Goal: Task Accomplishment & Management: Use online tool/utility

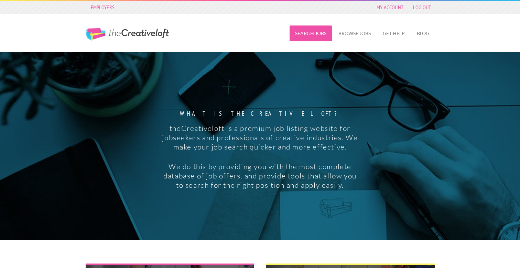
click at [327, 33] on link "Search Jobs" at bounding box center [311, 33] width 42 height 16
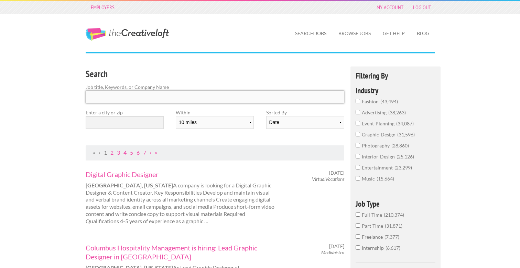
click at [167, 95] on input "Search" at bounding box center [215, 97] width 259 height 13
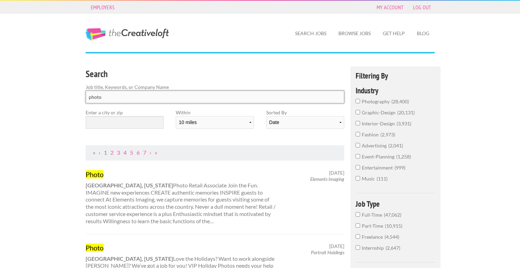
type input "photo"
click at [144, 120] on input "text" at bounding box center [125, 122] width 78 height 13
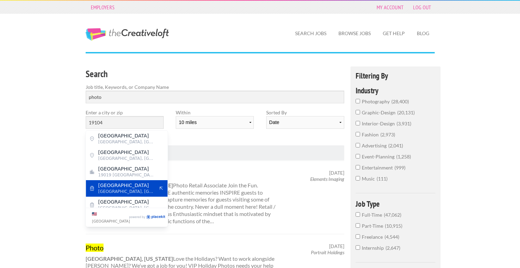
click at [144, 184] on span "30th Street" at bounding box center [126, 185] width 56 height 6
type input "30th Street"
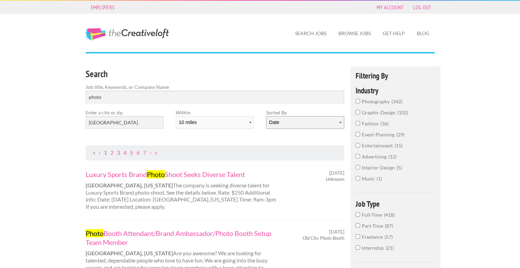
click at [287, 124] on select "Date Relevance" at bounding box center [305, 122] width 78 height 13
click at [266, 116] on select "Date Relevance" at bounding box center [305, 122] width 78 height 13
click at [119, 102] on input "photo" at bounding box center [215, 97] width 259 height 13
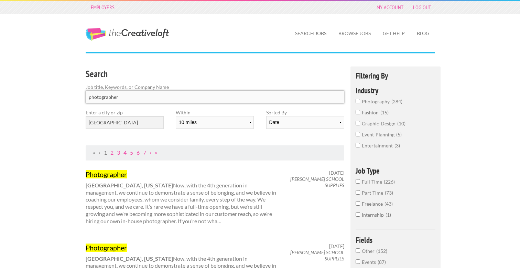
type input "photographer"
click button "submit" at bounding box center [0, 0] width 0 height 0
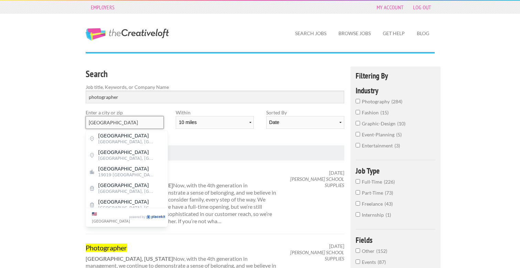
click at [111, 126] on input "30th Street" at bounding box center [125, 122] width 78 height 13
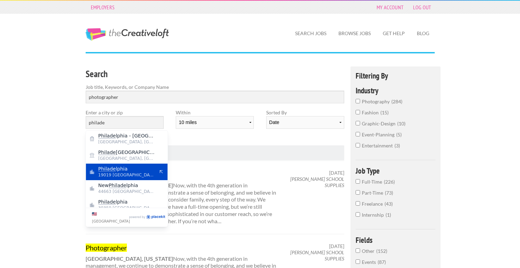
click at [119, 170] on span "Philade lphia" at bounding box center [126, 169] width 56 height 6
type input "Philadelphia"
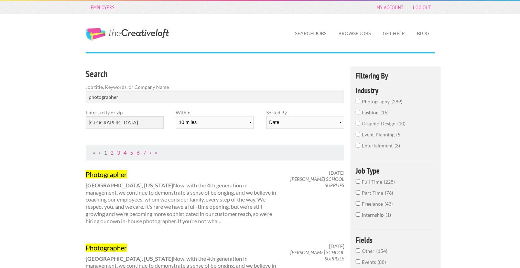
click at [381, 101] on span "photography" at bounding box center [377, 101] width 30 height 6
click at [360, 101] on input "photography 289" at bounding box center [358, 101] width 4 height 4
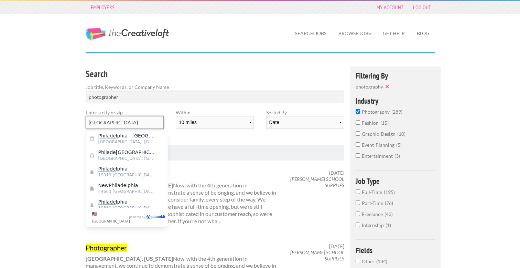
click at [131, 122] on input "Philadelphia" at bounding box center [125, 122] width 78 height 13
click at [136, 97] on input "photographer" at bounding box center [215, 97] width 259 height 13
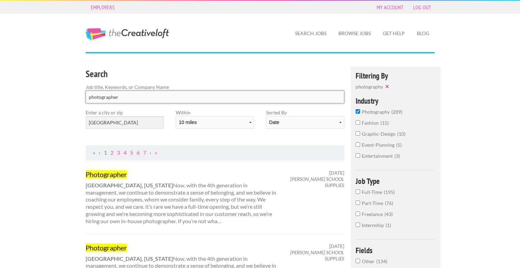
click at [136, 97] on input "photographer" at bounding box center [215, 97] width 259 height 13
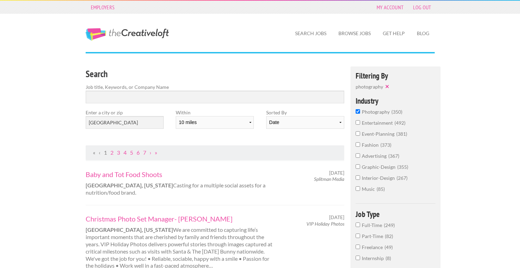
click at [381, 111] on span "photography" at bounding box center [377, 112] width 30 height 6
click at [360, 111] on input "photography 350" at bounding box center [358, 111] width 4 height 4
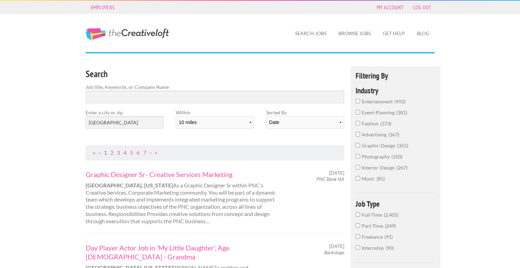
click at [378, 158] on span "photography" at bounding box center [377, 156] width 30 height 6
click at [360, 158] on input "photography 350" at bounding box center [358, 156] width 4 height 4
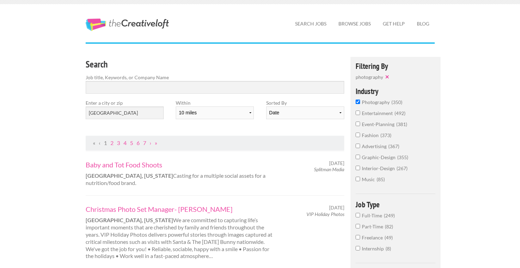
scroll to position [13, 0]
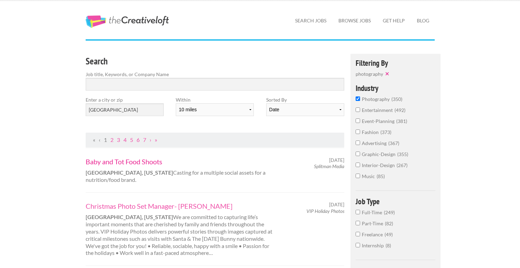
click at [138, 162] on link "Baby and Tot Food Shoots" at bounding box center [181, 161] width 191 height 9
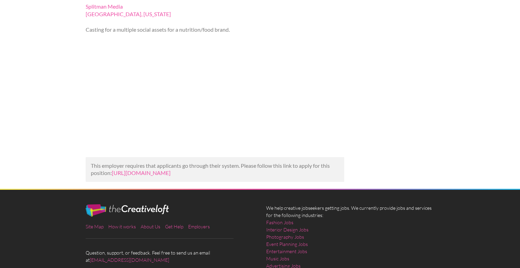
scroll to position [71, 0]
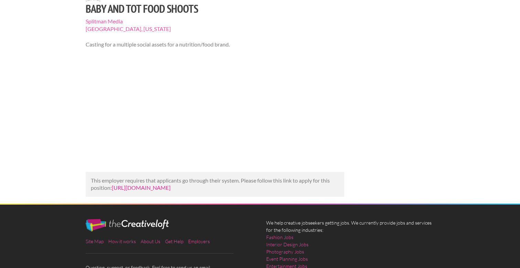
click at [156, 191] on link "https://www.backstage.com/casting/baby-and-tot-food-shoots-3012967/?utm_campaig…" at bounding box center [141, 187] width 59 height 7
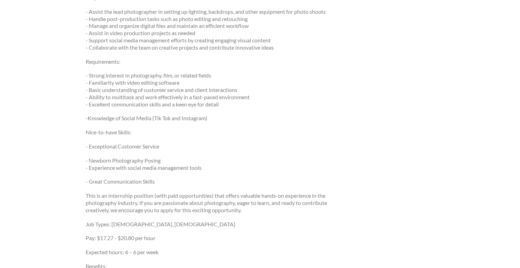
scroll to position [176, 0]
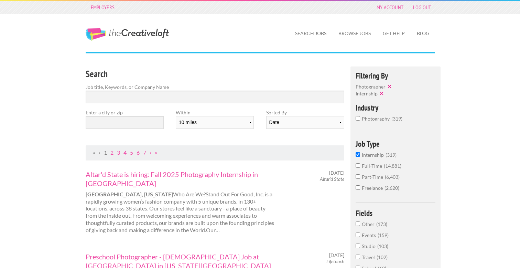
click at [376, 117] on span "photography" at bounding box center [377, 119] width 30 height 6
click at [360, 117] on input "photography 319" at bounding box center [358, 118] width 4 height 4
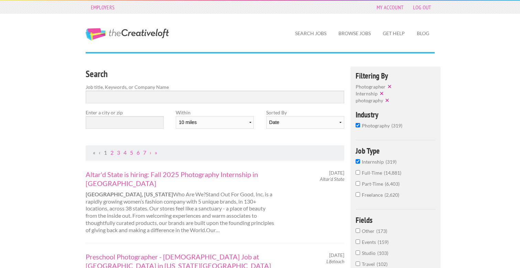
click at [374, 164] on span "Internship" at bounding box center [374, 162] width 24 height 6
click at [360, 163] on input "Internship 319" at bounding box center [358, 161] width 4 height 4
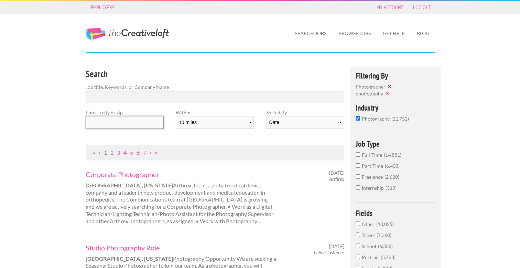
click at [119, 123] on input "text" at bounding box center [125, 122] width 78 height 13
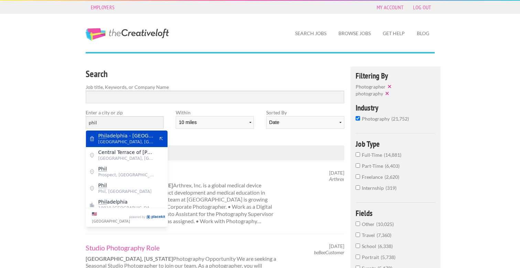
click at [143, 138] on span "[PERSON_NAME] - [GEOGRAPHIC_DATA]" at bounding box center [126, 135] width 56 height 6
type input "[GEOGRAPHIC_DATA]"
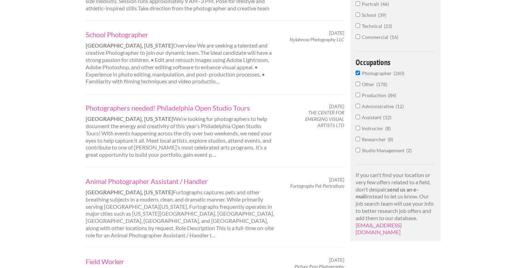
scroll to position [293, 0]
